Goal: Task Accomplishment & Management: Manage account settings

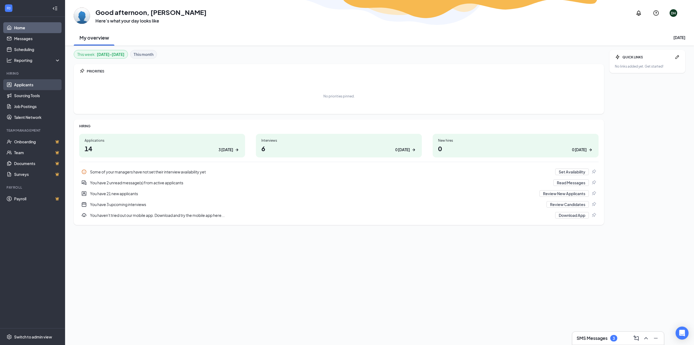
click at [30, 87] on link "Applicants" at bounding box center [37, 84] width 46 height 11
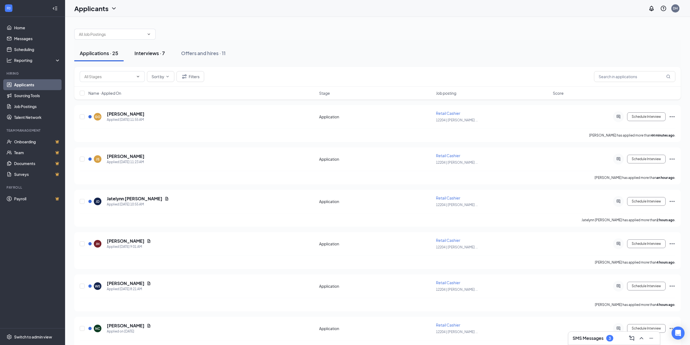
click at [149, 54] on div "Interviews · 7" at bounding box center [150, 53] width 30 height 7
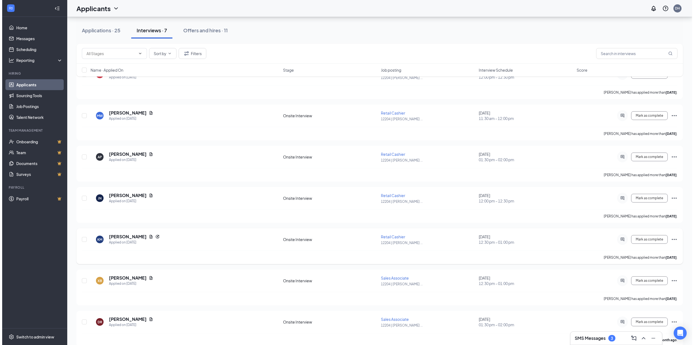
scroll to position [50, 0]
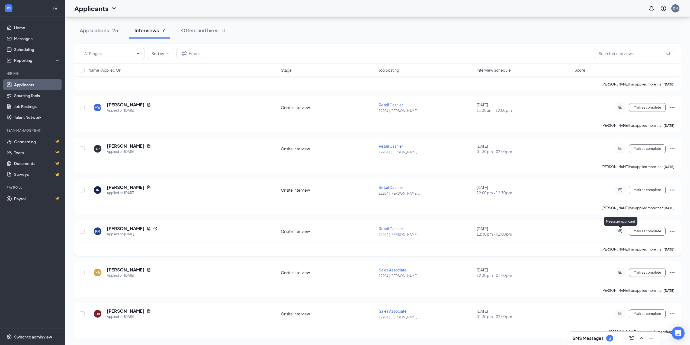
click at [622, 232] on icon "ActiveChat" at bounding box center [621, 231] width 4 height 4
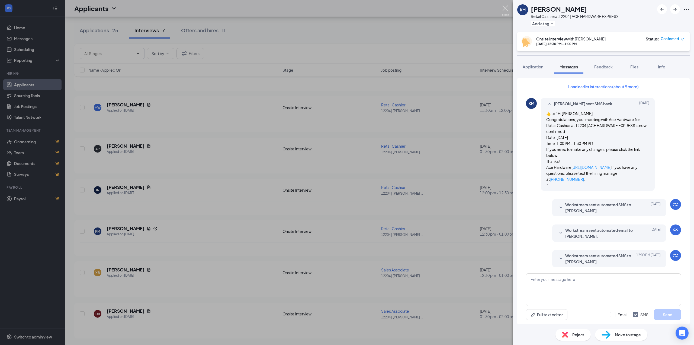
click at [506, 8] on img at bounding box center [505, 10] width 7 height 11
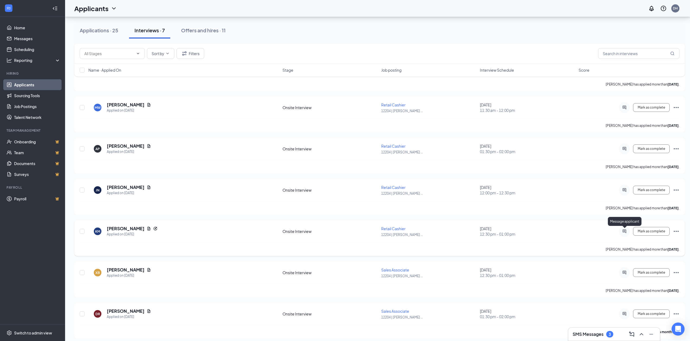
click at [625, 231] on icon "ActiveChat" at bounding box center [625, 231] width 4 height 4
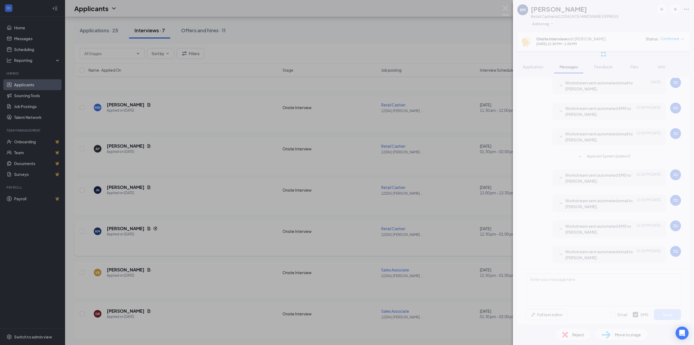
scroll to position [153, 0]
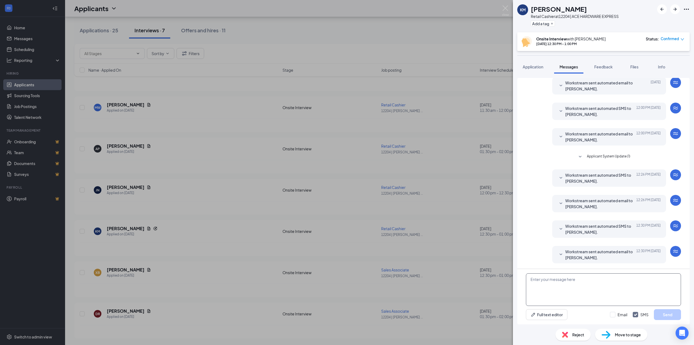
click at [532, 278] on textarea at bounding box center [603, 289] width 155 height 33
click at [669, 286] on textarea "Hi [PERSON_NAME] , I had you down for an interview [DATE] at 1pm. I see that yo…" at bounding box center [603, 289] width 155 height 33
type textarea "Hi [PERSON_NAME] , I had you down for an interview [DATE] at 1pm. I see that yo…"
click at [675, 313] on button "Send" at bounding box center [667, 314] width 27 height 11
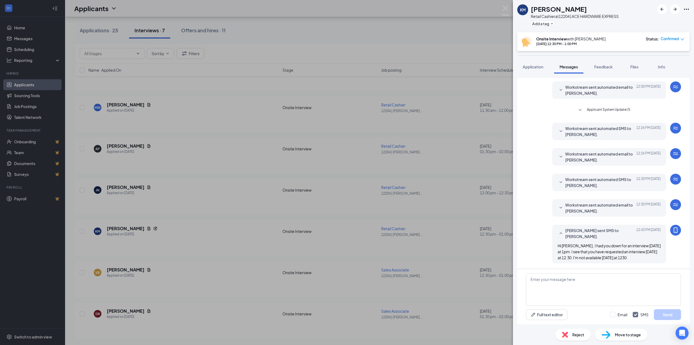
scroll to position [200, 0]
click at [505, 7] on img at bounding box center [505, 10] width 7 height 11
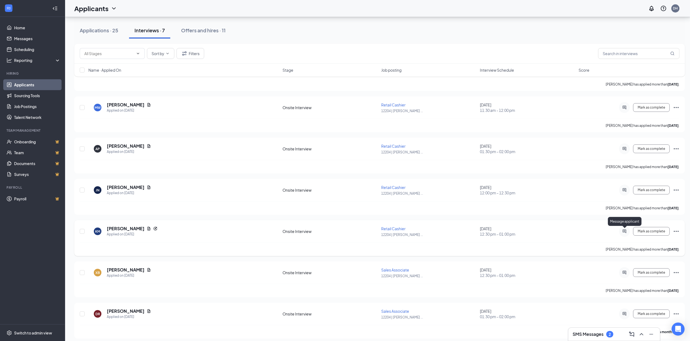
click at [626, 231] on icon "ActiveChat" at bounding box center [625, 231] width 4 height 4
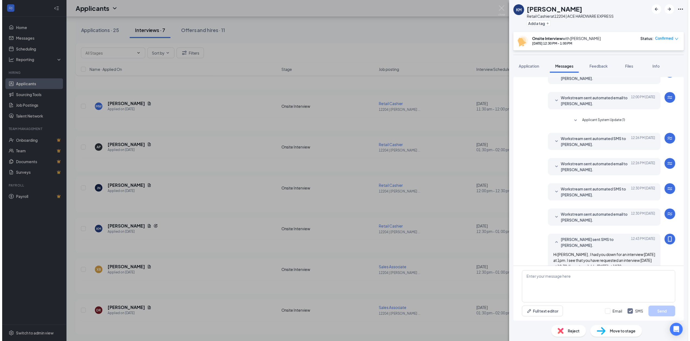
scroll to position [93, 0]
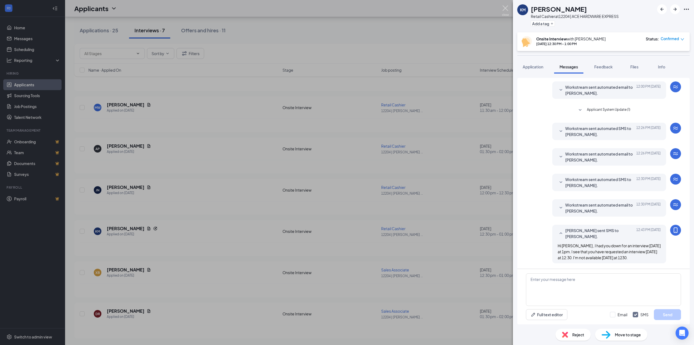
click at [505, 7] on img at bounding box center [505, 10] width 7 height 11
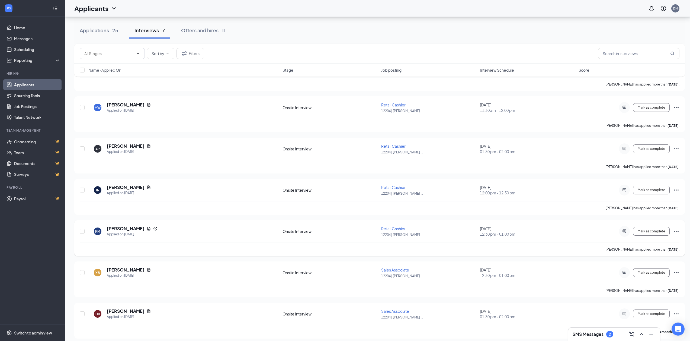
click at [678, 231] on icon "Ellipses" at bounding box center [676, 231] width 7 height 7
click at [655, 54] on p "Request reschedule" at bounding box center [652, 54] width 47 height 5
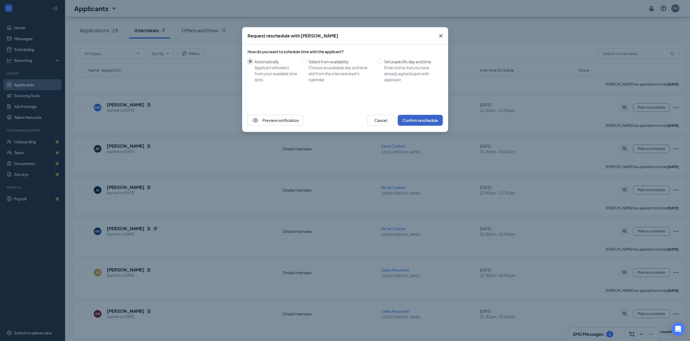
click at [430, 117] on button "Confirm reschedule" at bounding box center [420, 120] width 45 height 11
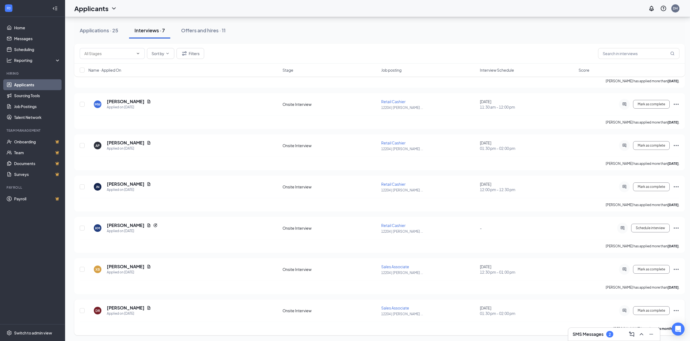
scroll to position [54, 0]
click at [642, 335] on icon "ChevronUp" at bounding box center [641, 334] width 7 height 7
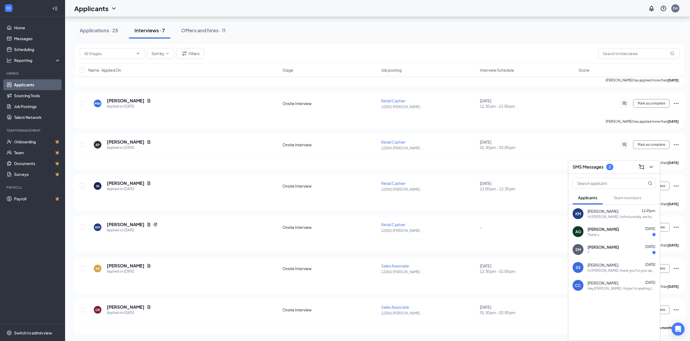
click at [625, 215] on div "Hi [PERSON_NAME]. Unfortunately, we had to reschedule your meeting with Ace Har…" at bounding box center [622, 216] width 68 height 5
